Goal: Find specific page/section: Find specific page/section

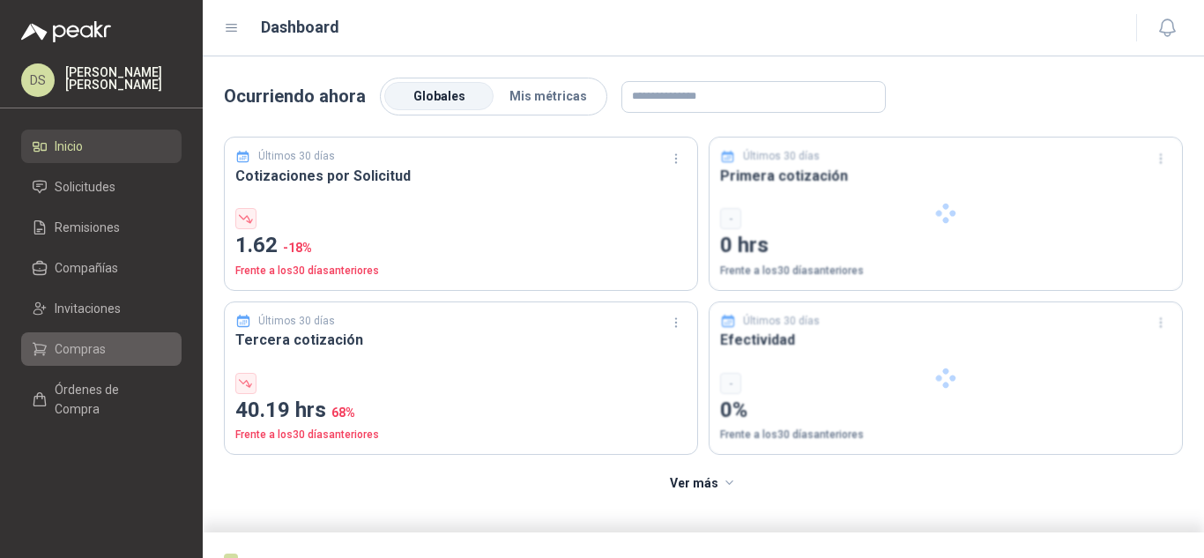
click at [85, 345] on span "Compras" at bounding box center [80, 348] width 51 height 19
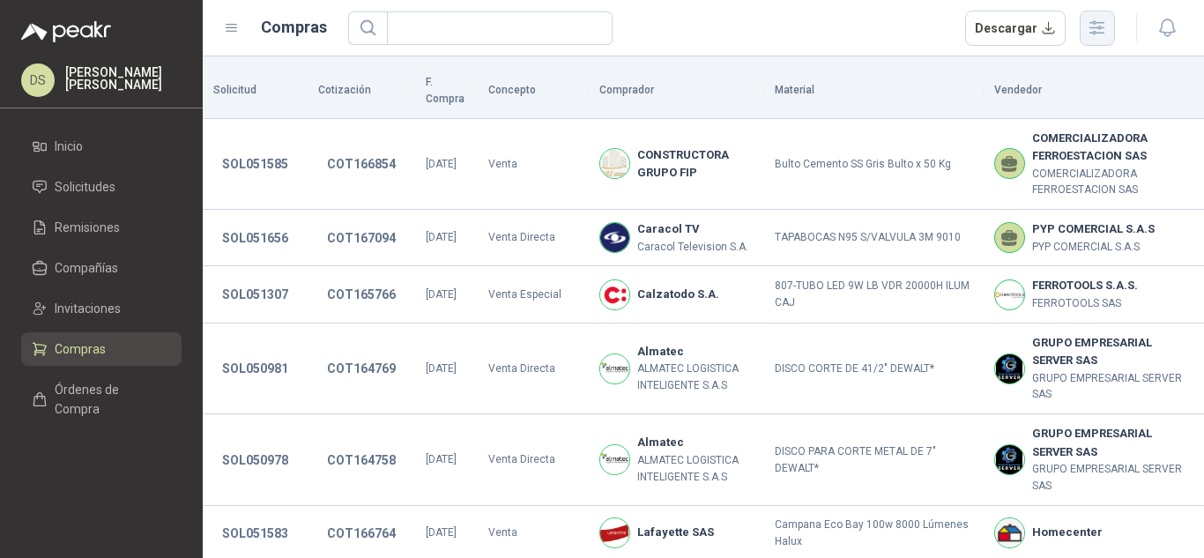
click at [1106, 28] on icon "button" at bounding box center [1096, 28] width 20 height 20
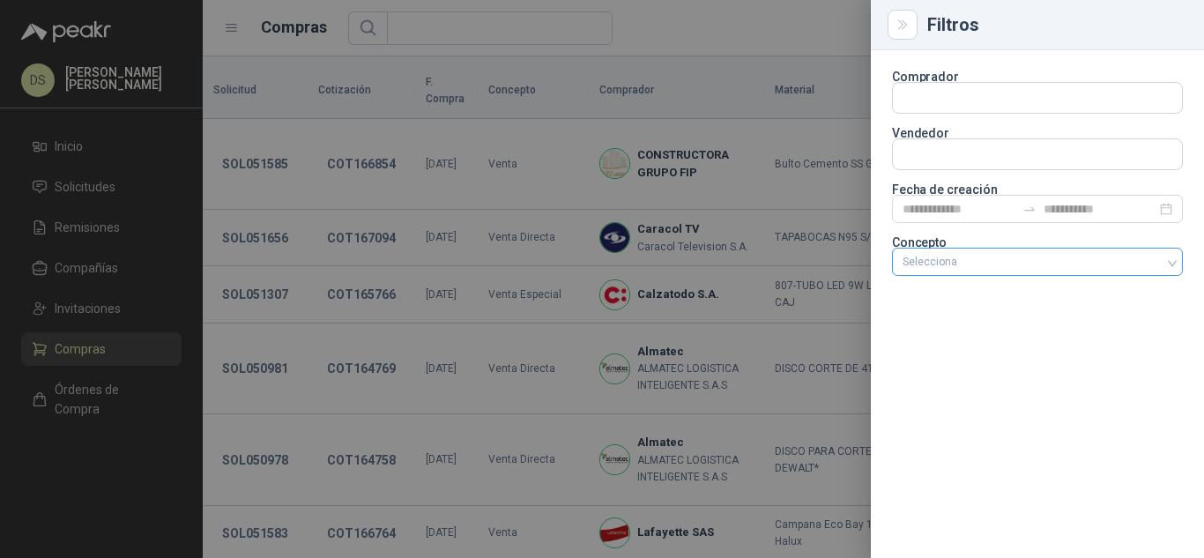
click at [1043, 269] on div "Selecciona" at bounding box center [1037, 262] width 291 height 28
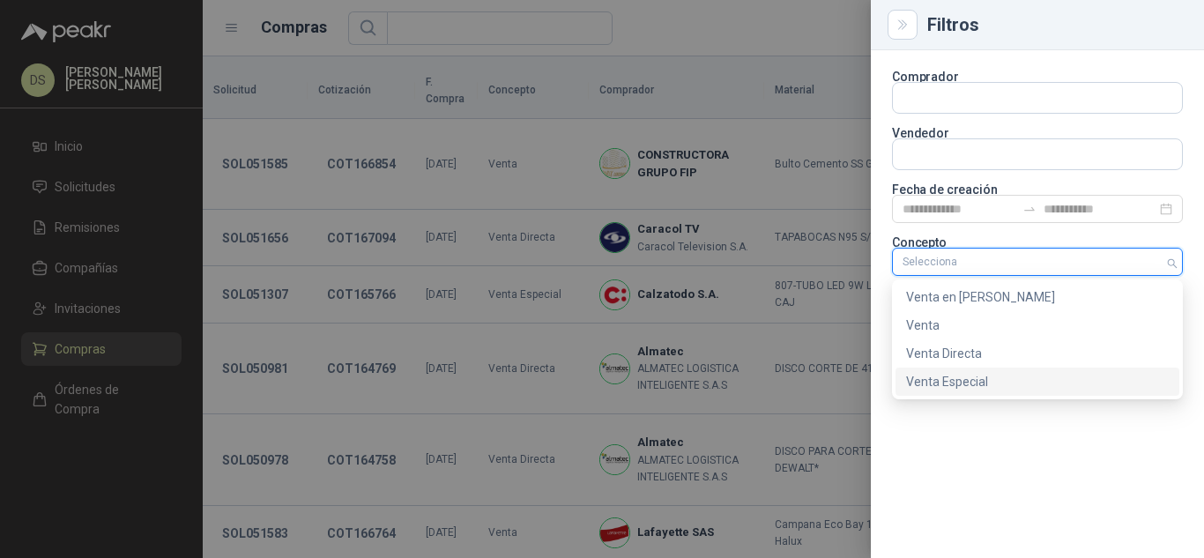
click at [966, 386] on div "Venta Especial" at bounding box center [1037, 381] width 263 height 19
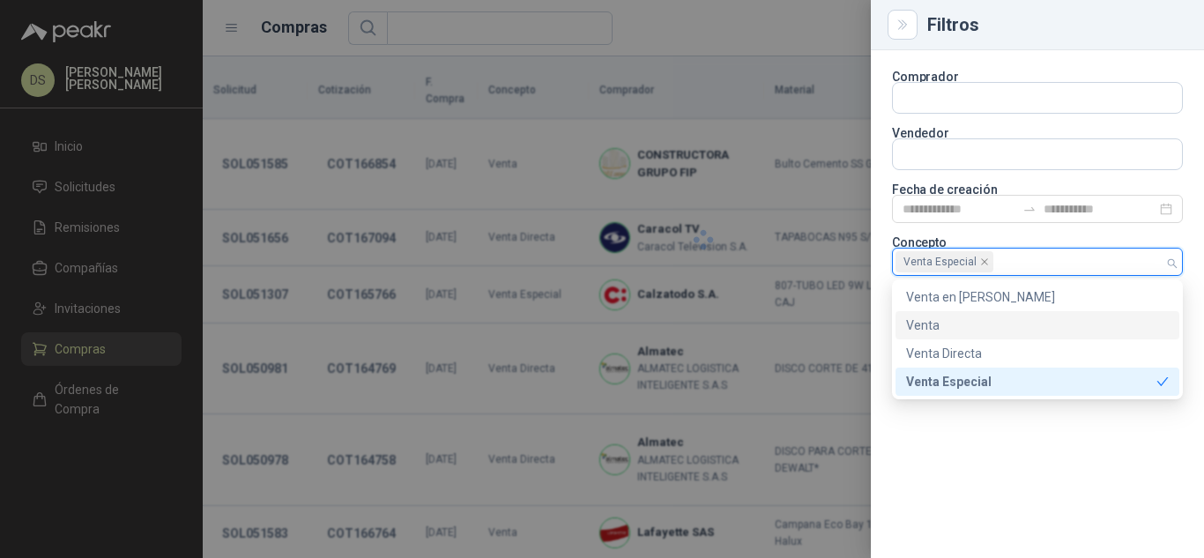
click at [715, 16] on div at bounding box center [602, 279] width 1204 height 558
